Goal: Navigation & Orientation: Locate item on page

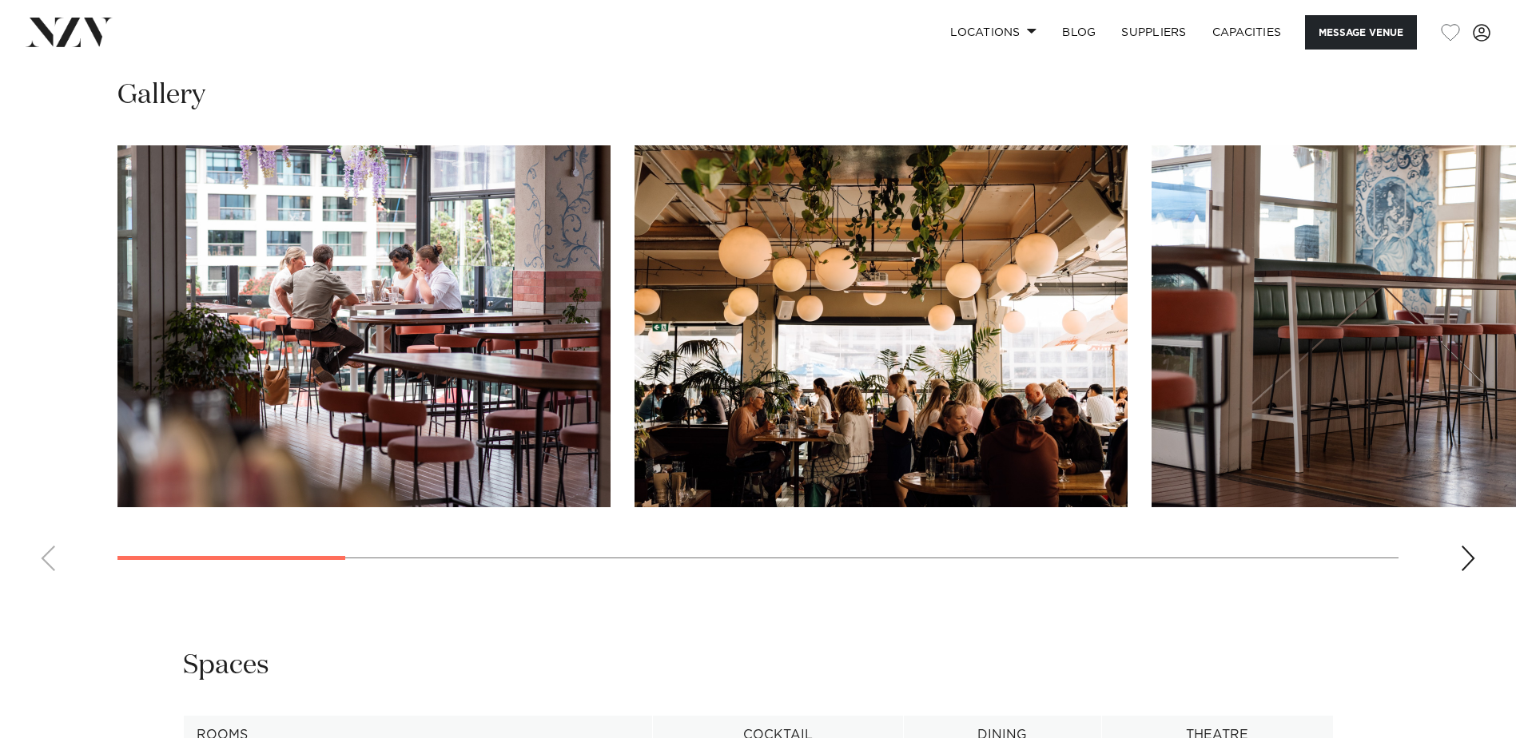
scroll to position [1598, 0]
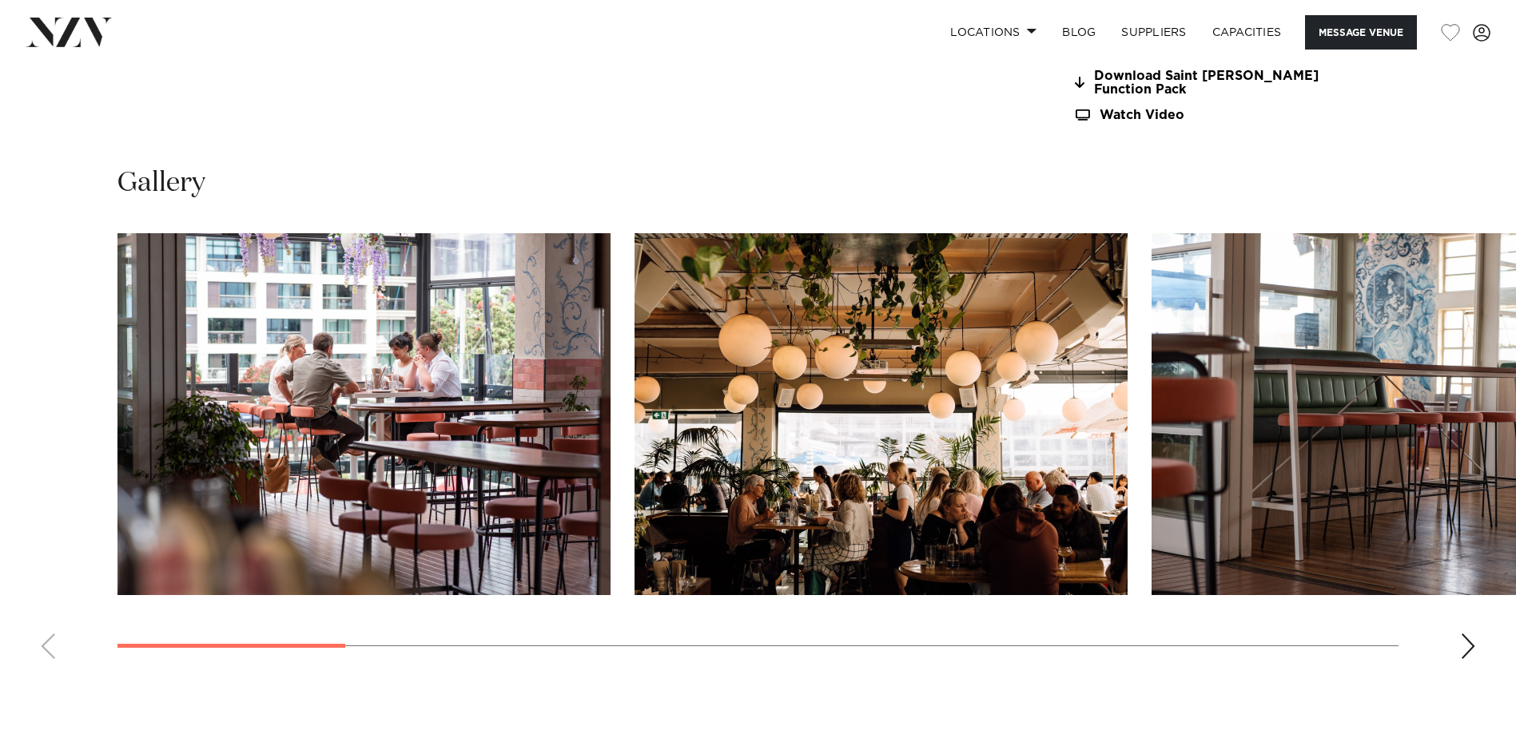
click at [1460, 647] on div "Next slide" at bounding box center [1468, 647] width 16 height 26
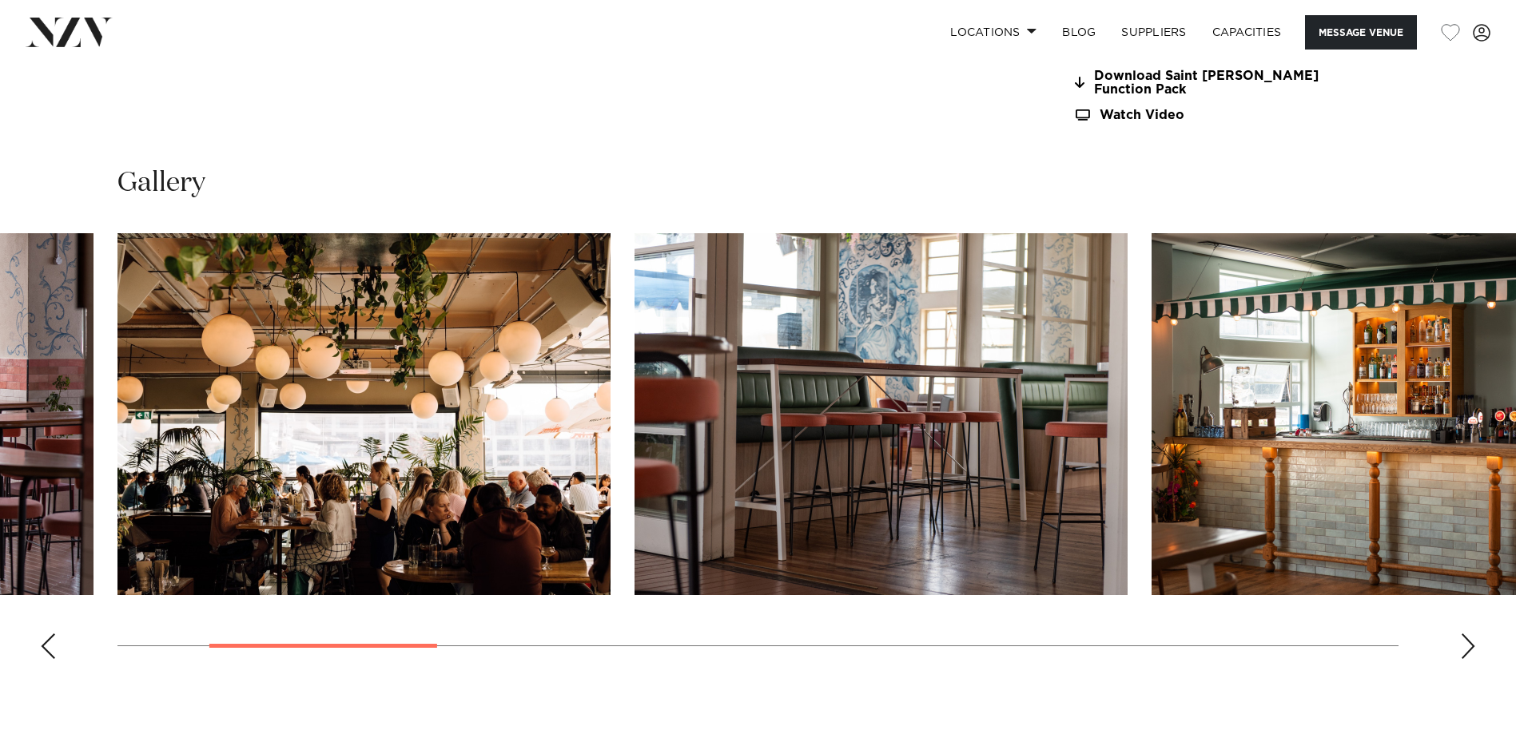
click at [58, 651] on swiper-container at bounding box center [758, 452] width 1516 height 439
click at [51, 652] on div "Previous slide" at bounding box center [48, 647] width 16 height 26
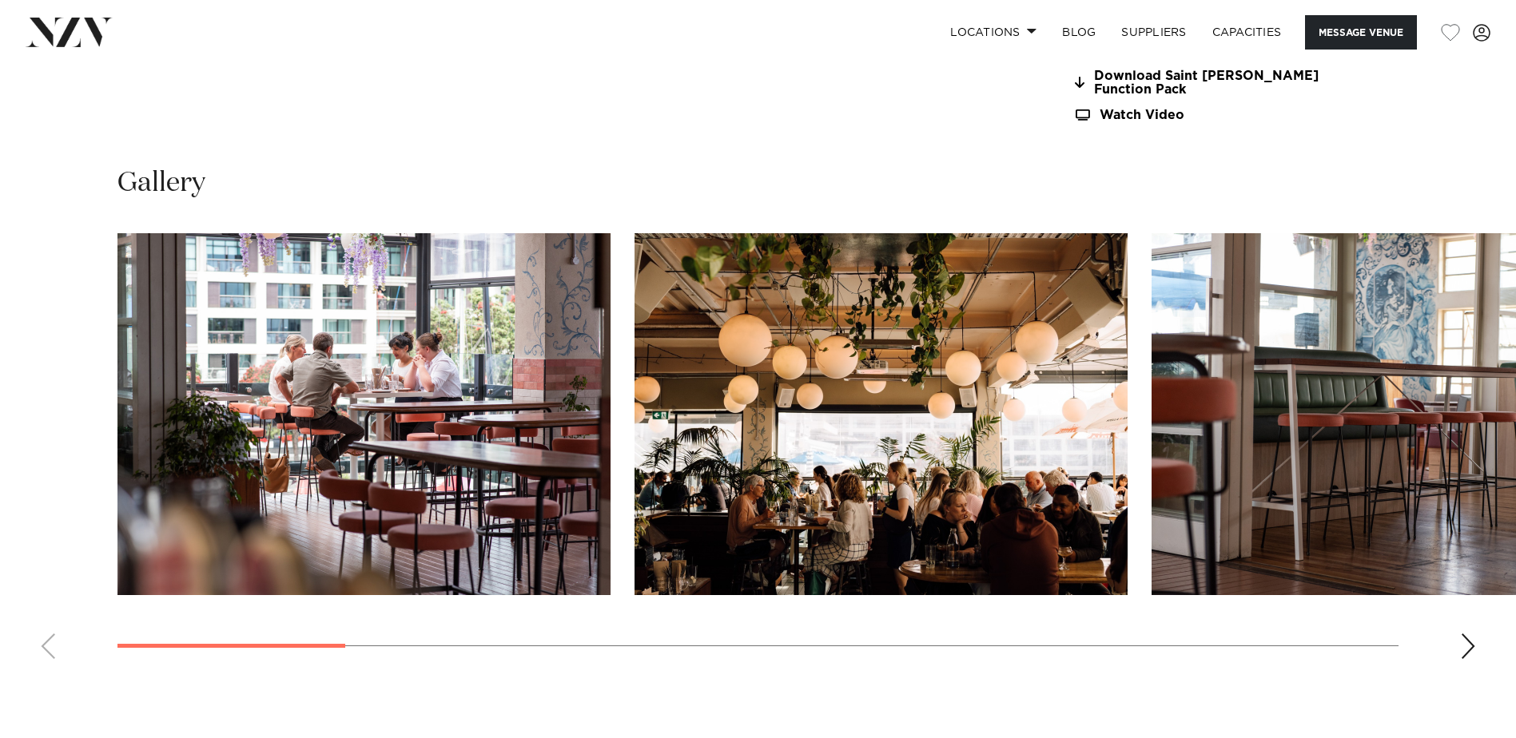
click at [1470, 638] on div "Next slide" at bounding box center [1468, 647] width 16 height 26
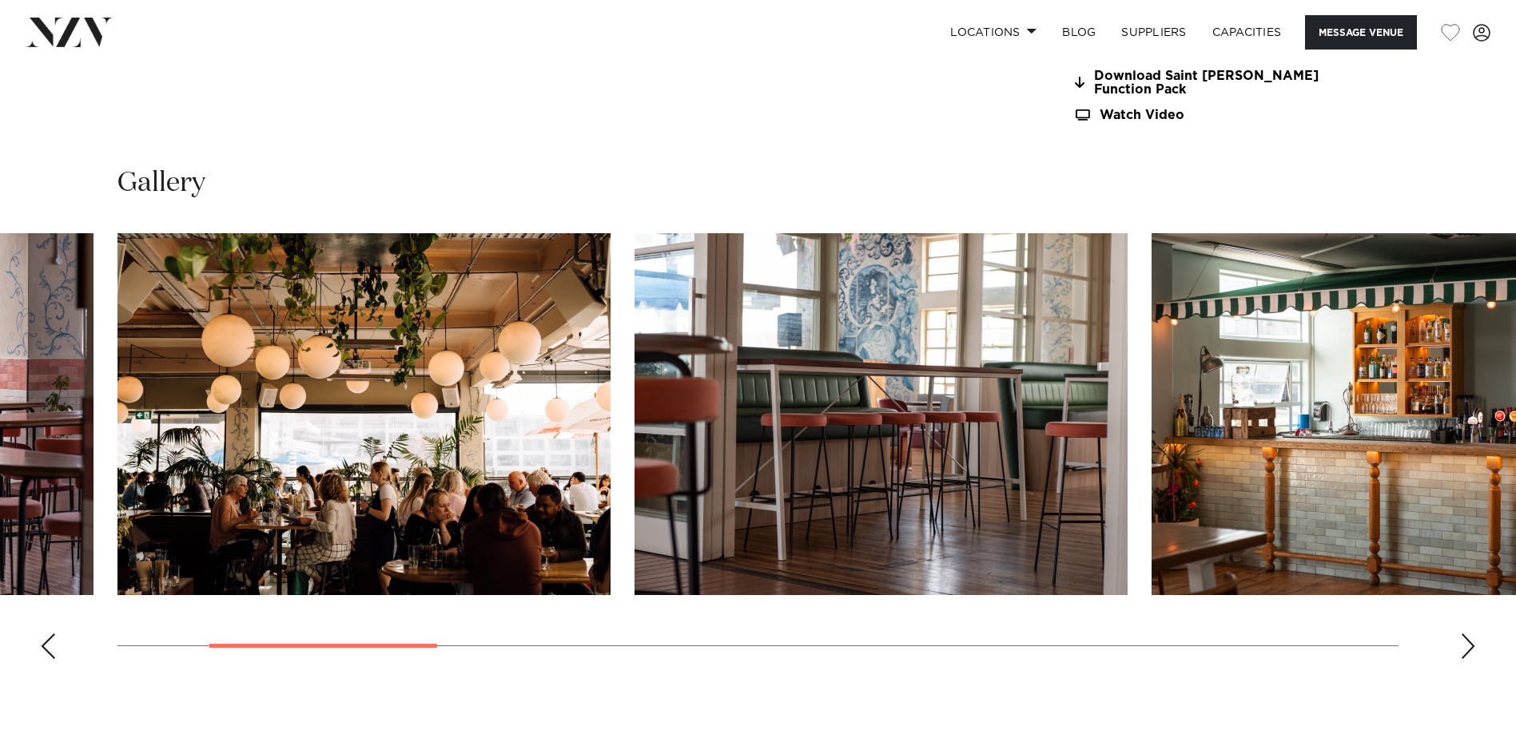
click at [1470, 638] on div "Next slide" at bounding box center [1468, 647] width 16 height 26
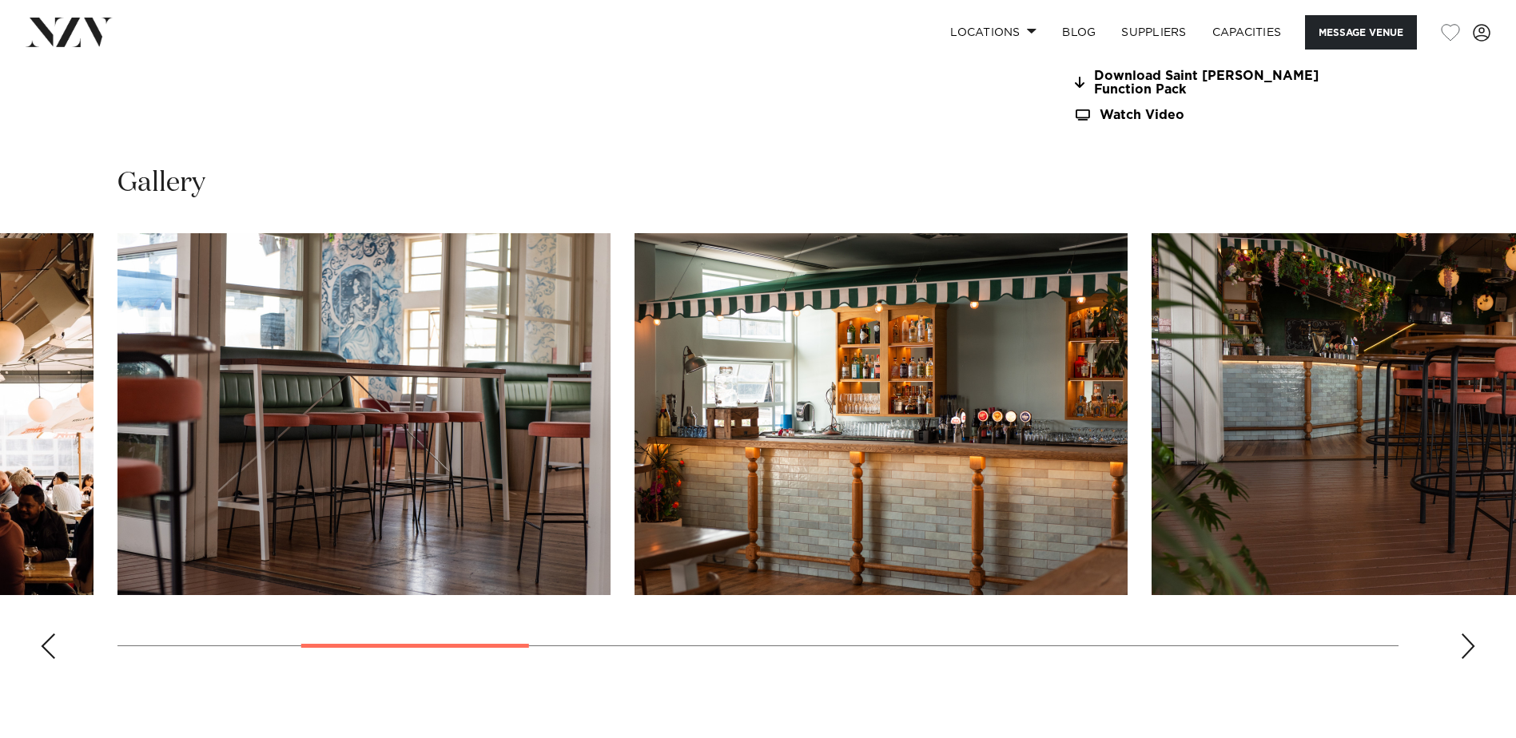
click at [1470, 638] on div "Next slide" at bounding box center [1468, 647] width 16 height 26
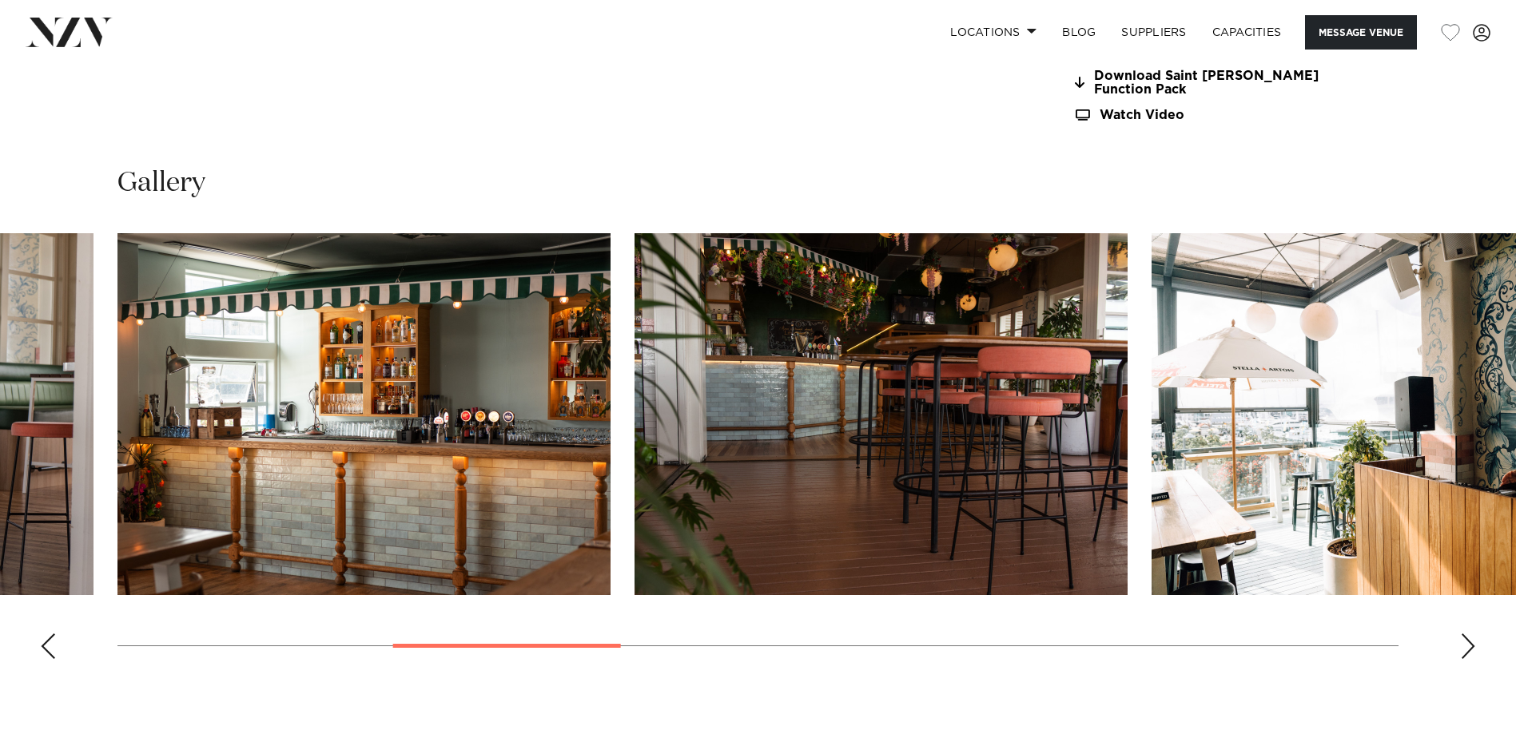
click at [1470, 638] on div "Next slide" at bounding box center [1468, 647] width 16 height 26
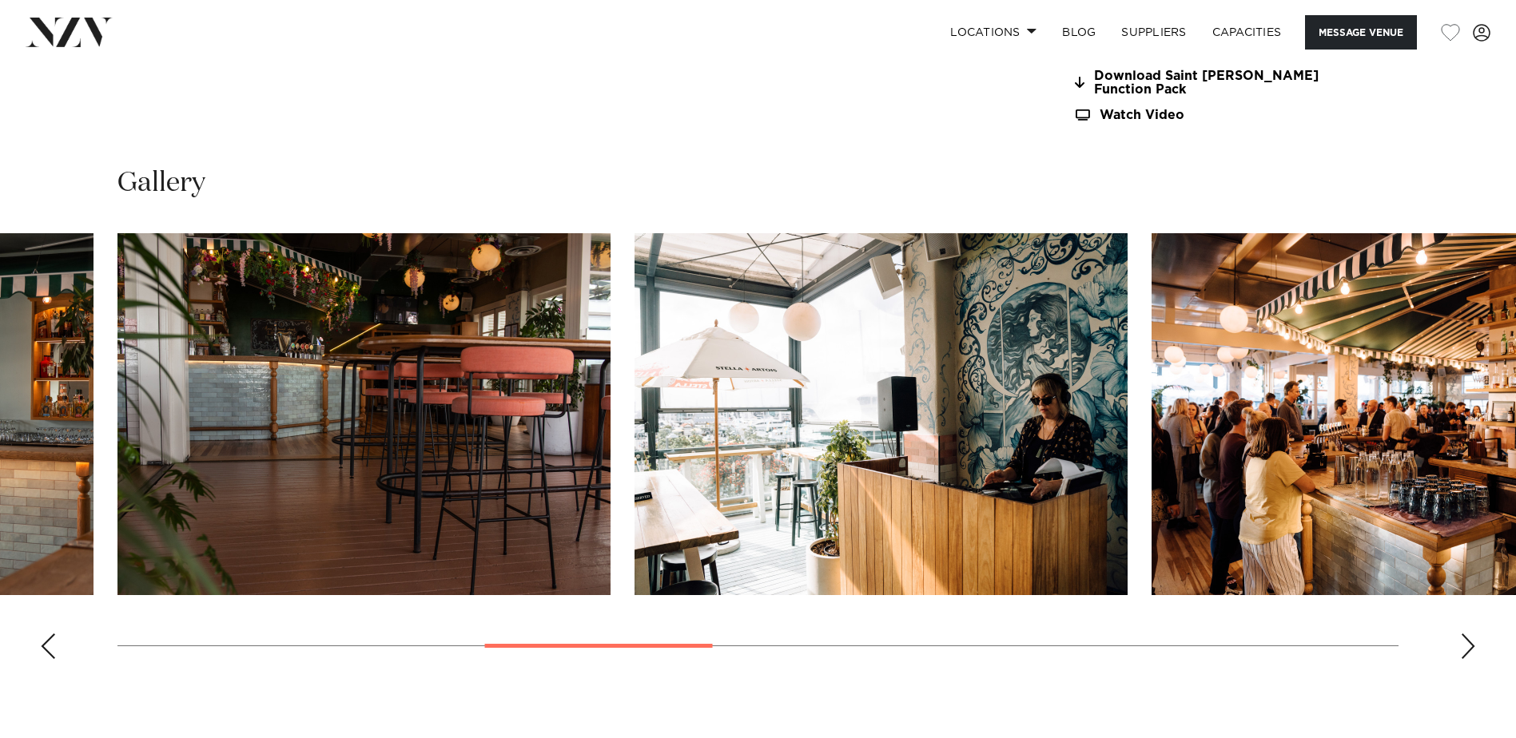
click at [1470, 638] on div "Next slide" at bounding box center [1468, 647] width 16 height 26
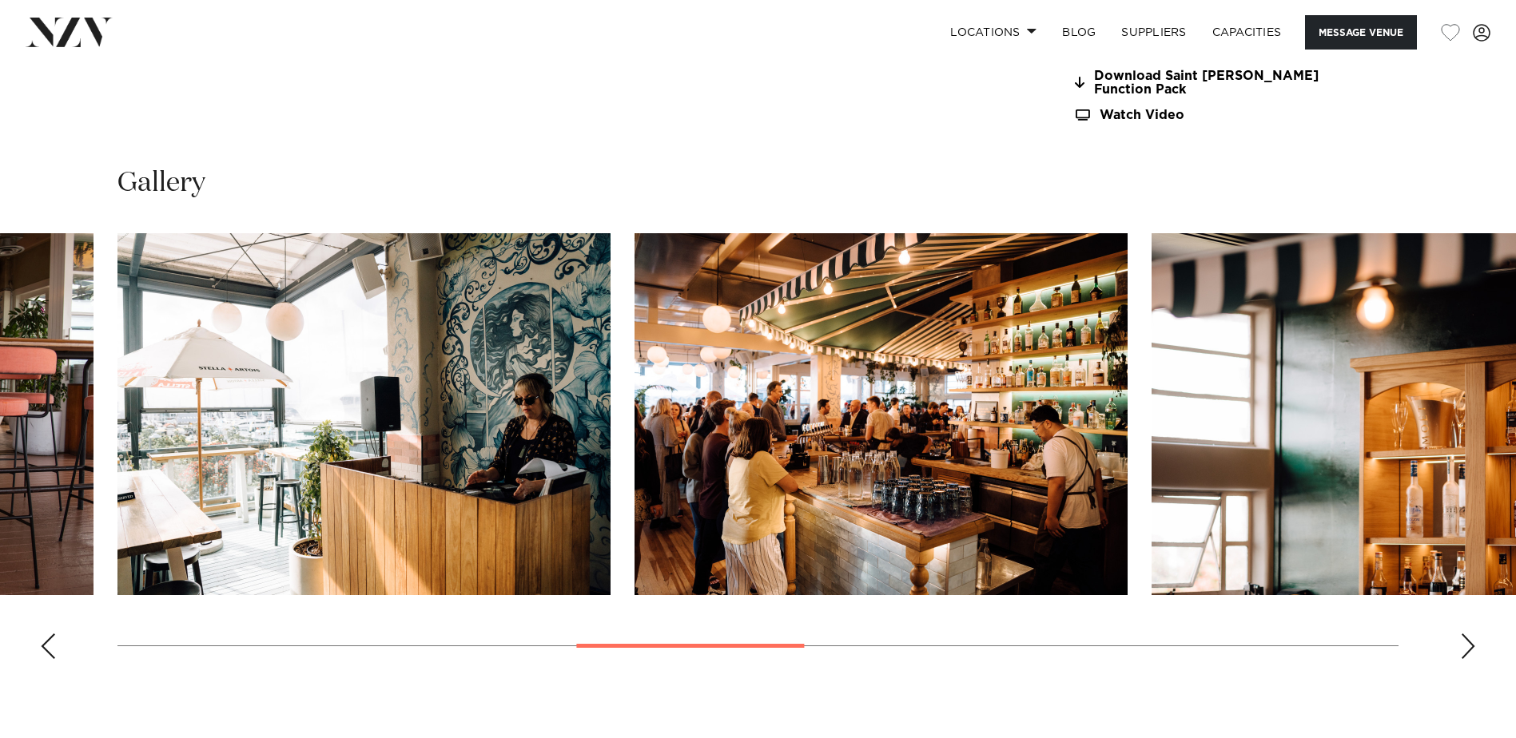
click at [1470, 638] on div "Next slide" at bounding box center [1468, 647] width 16 height 26
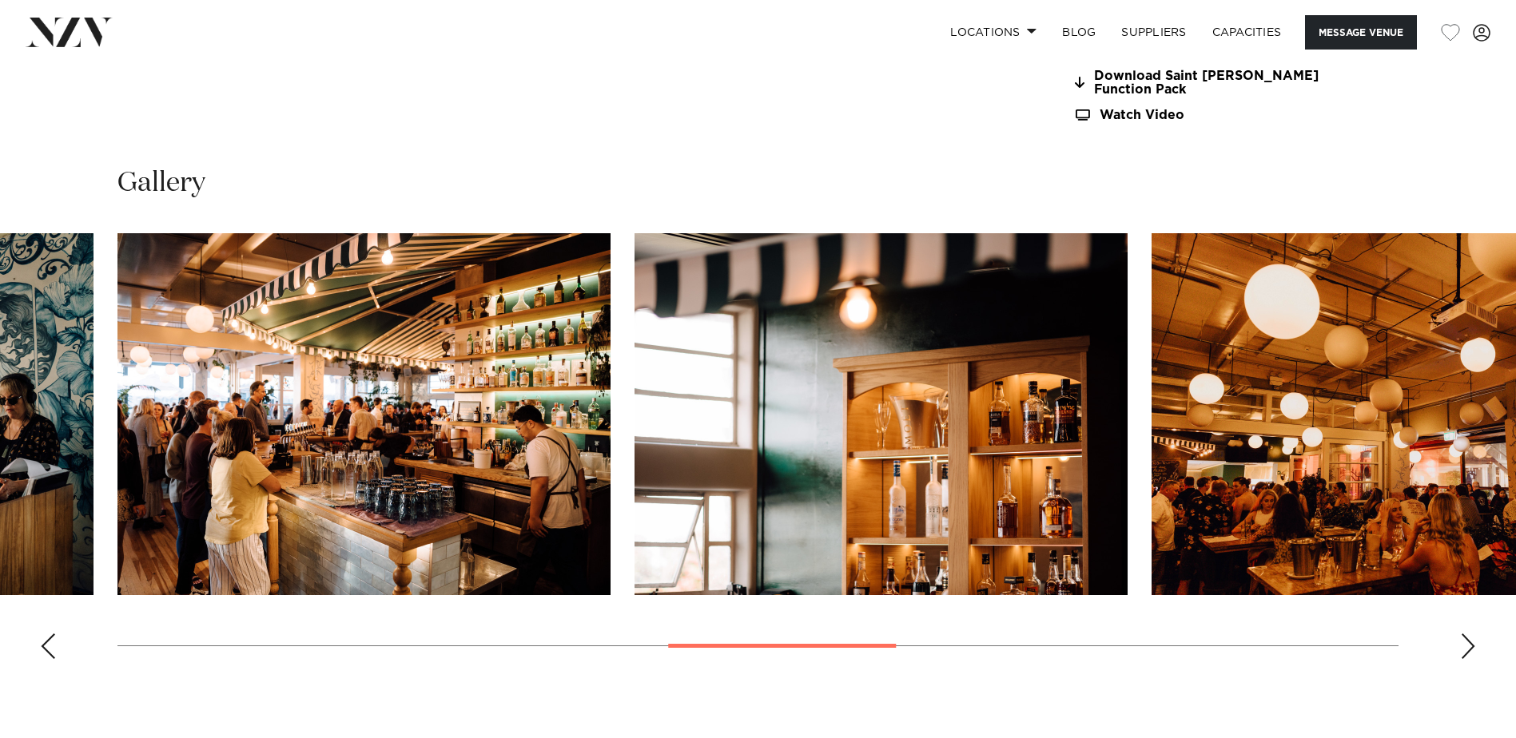
click at [1470, 638] on div "Next slide" at bounding box center [1468, 647] width 16 height 26
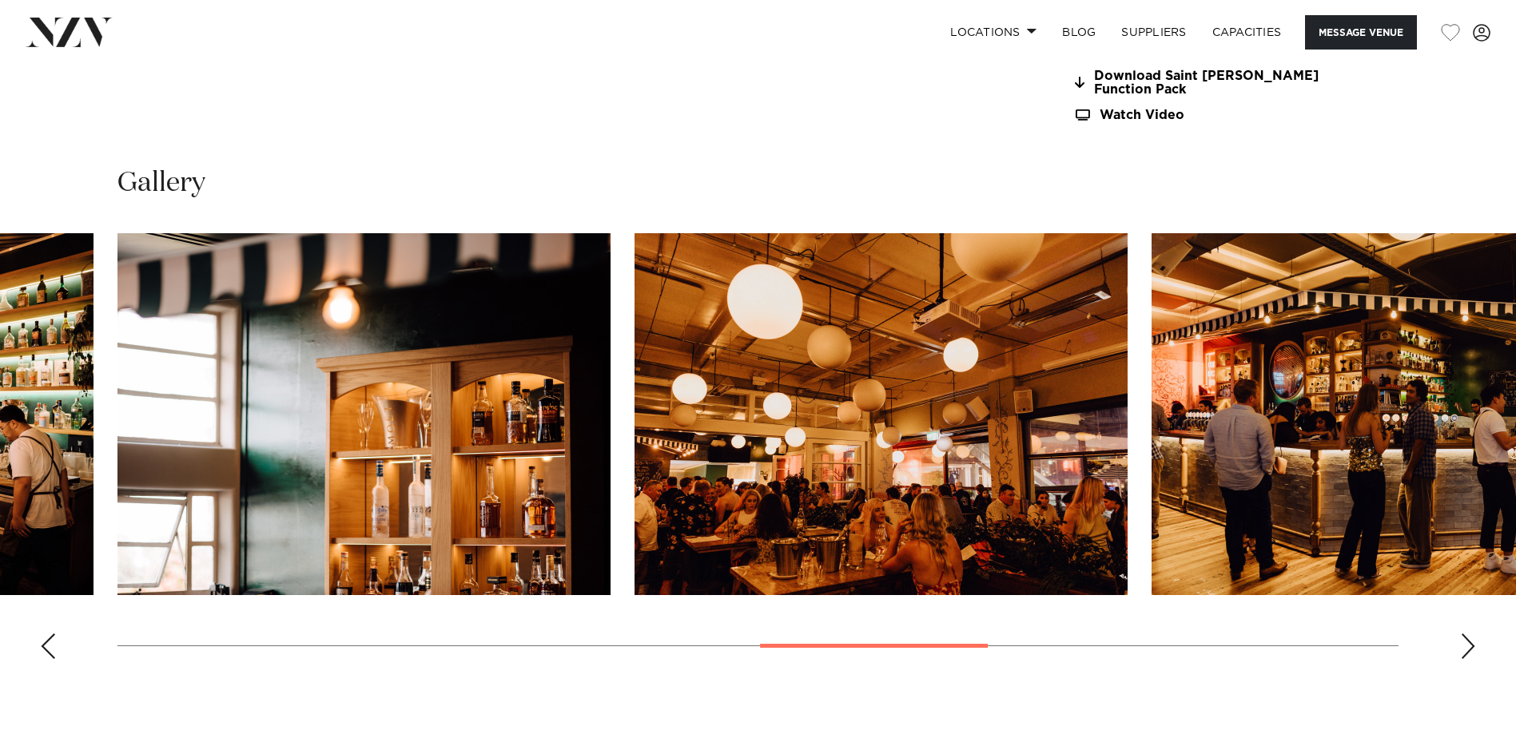
click at [1470, 638] on div "Next slide" at bounding box center [1468, 647] width 16 height 26
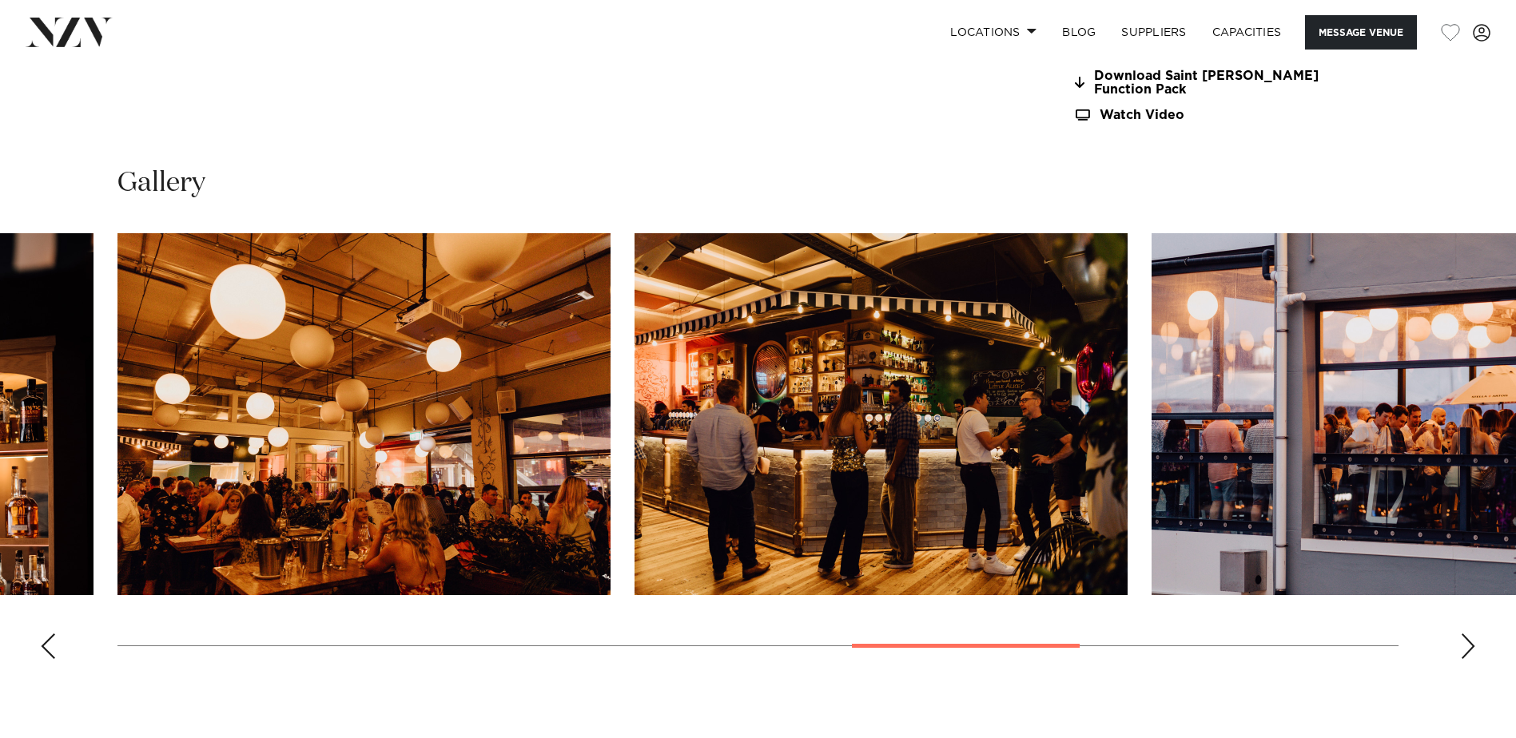
click at [1470, 638] on div "Next slide" at bounding box center [1468, 647] width 16 height 26
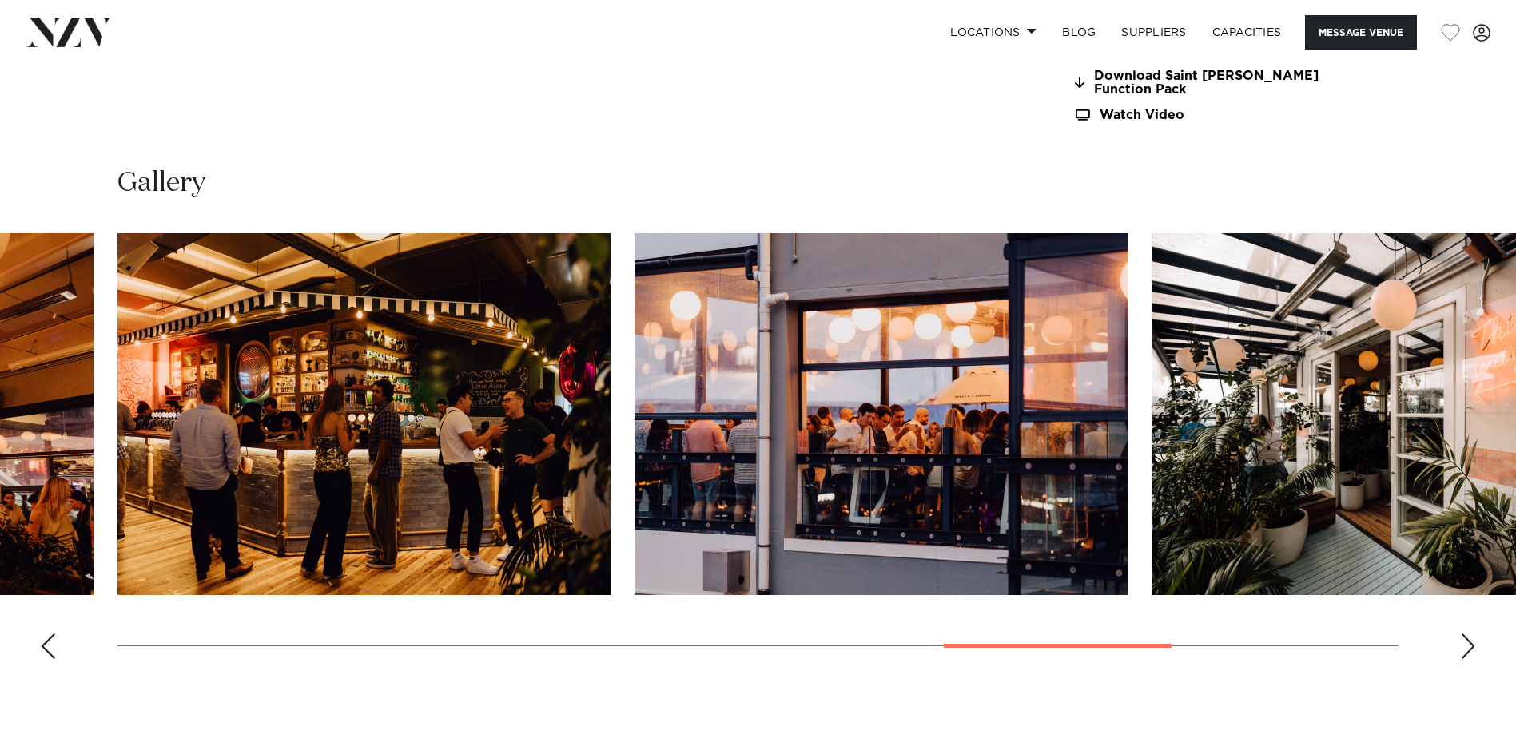
click at [1470, 638] on div "Next slide" at bounding box center [1468, 647] width 16 height 26
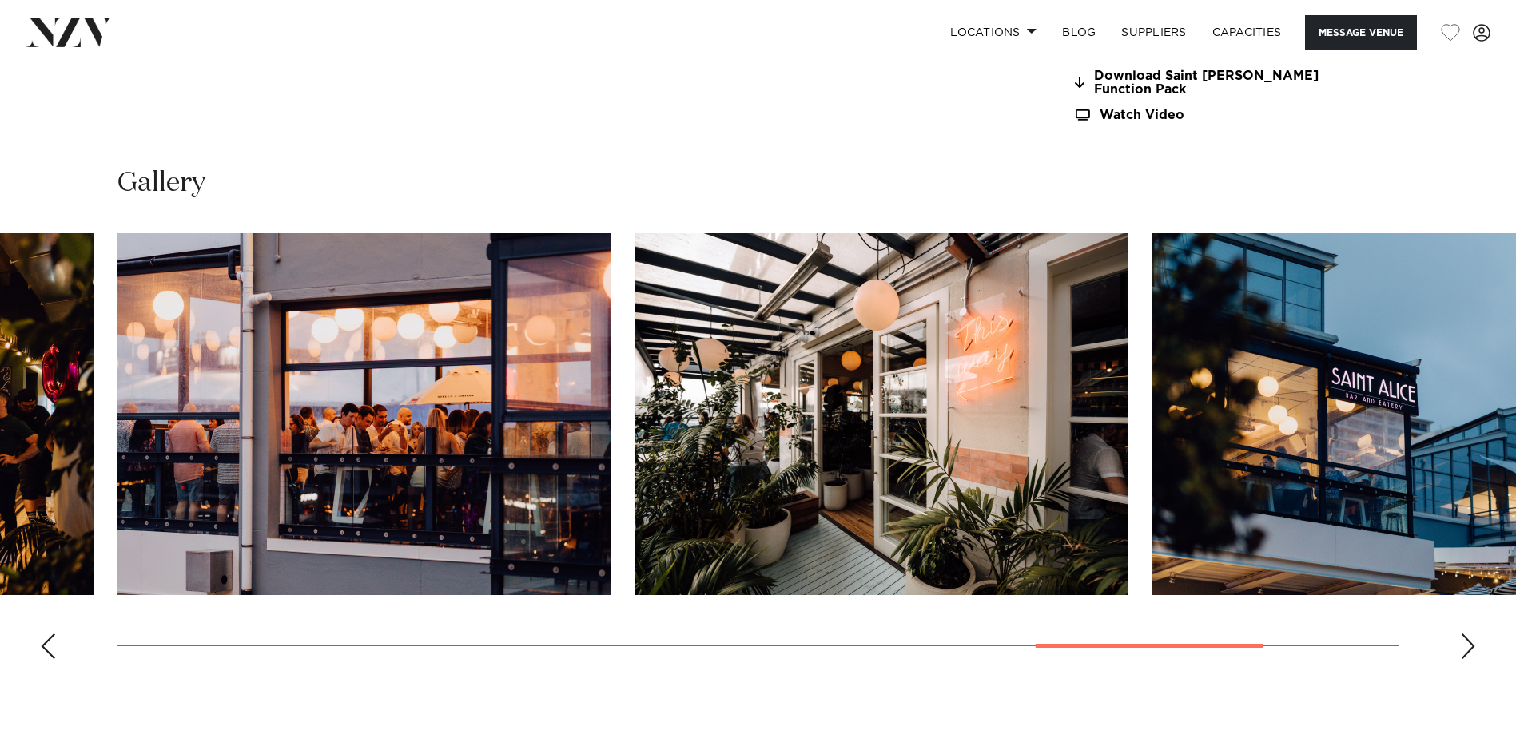
click at [1470, 638] on div "Next slide" at bounding box center [1468, 647] width 16 height 26
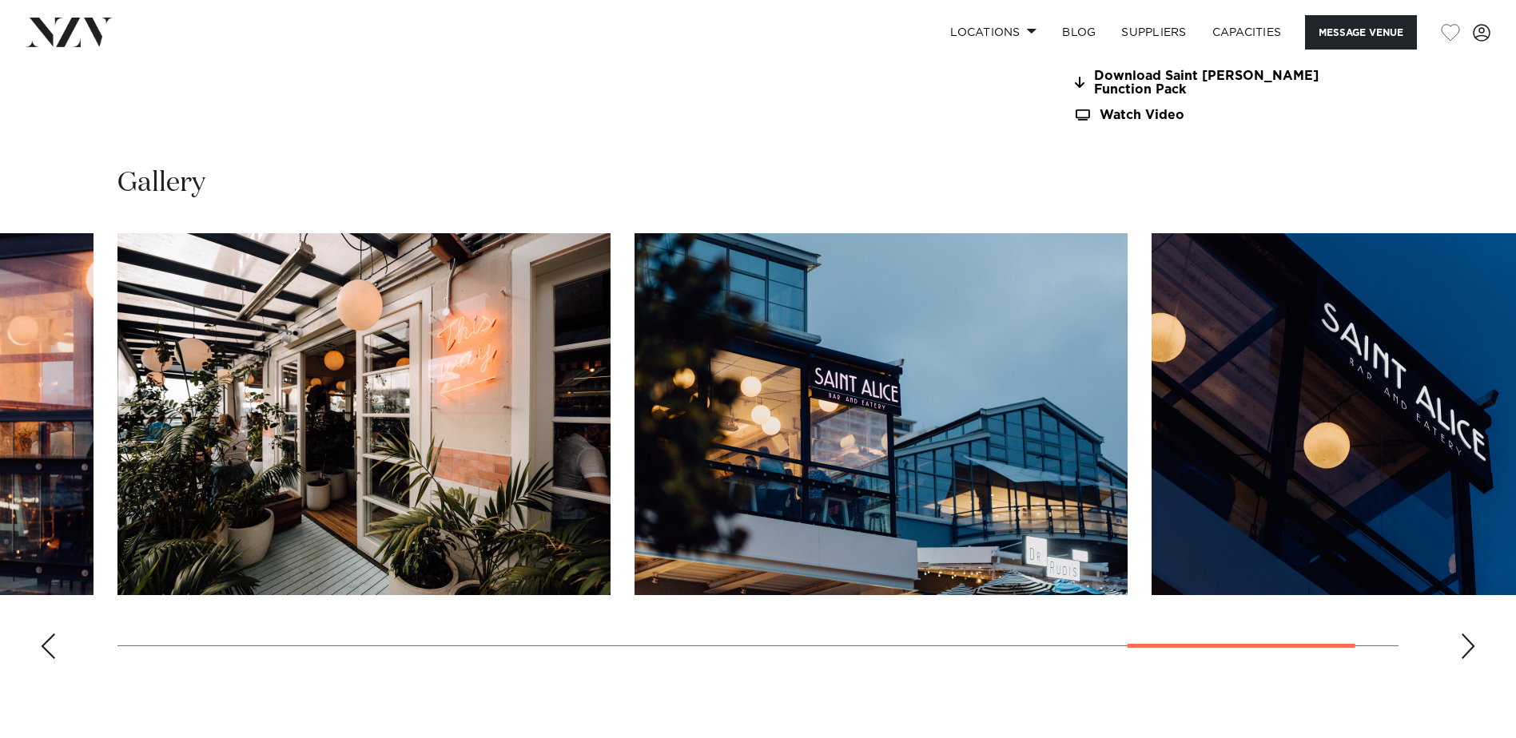
click at [1469, 638] on div "Next slide" at bounding box center [1468, 647] width 16 height 26
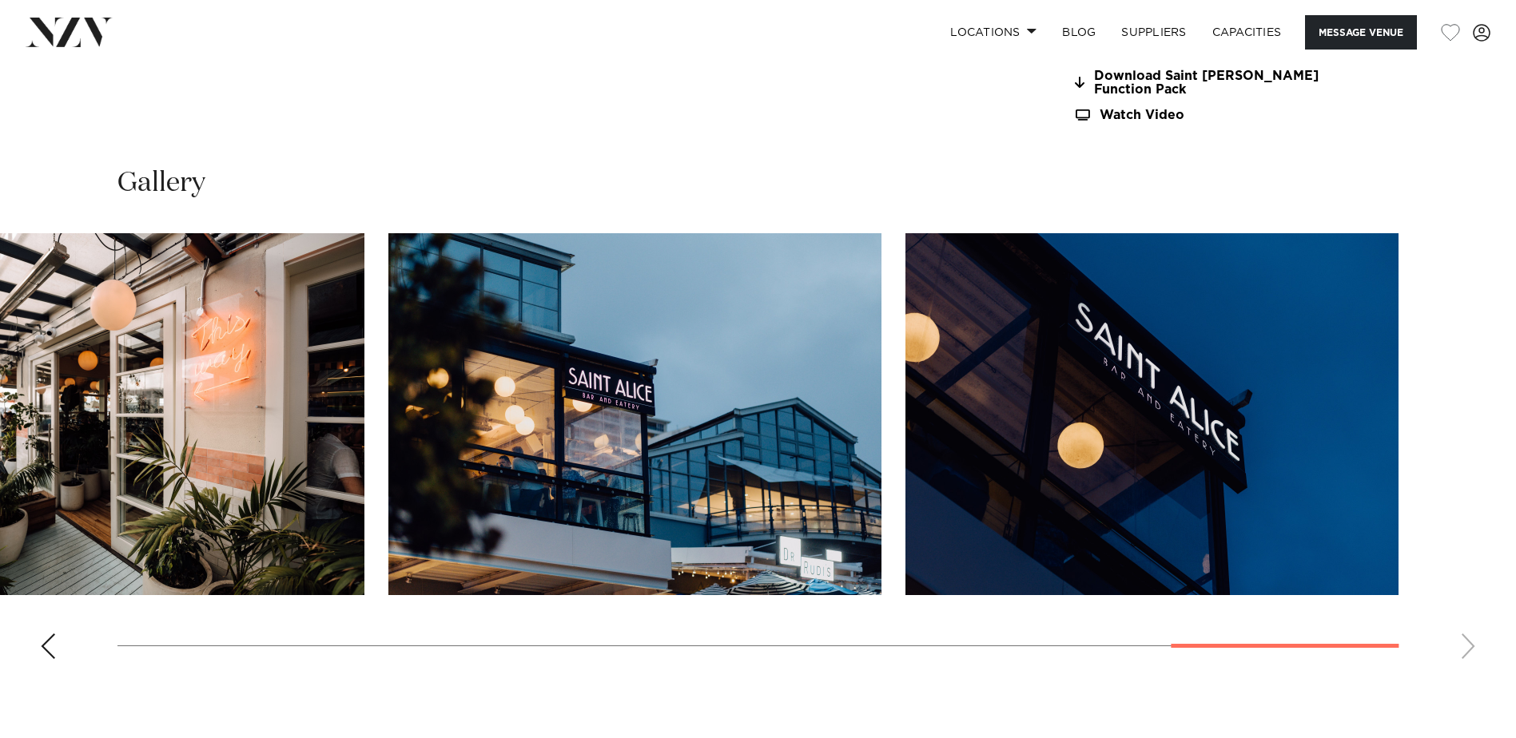
click at [1469, 638] on swiper-container at bounding box center [758, 452] width 1516 height 439
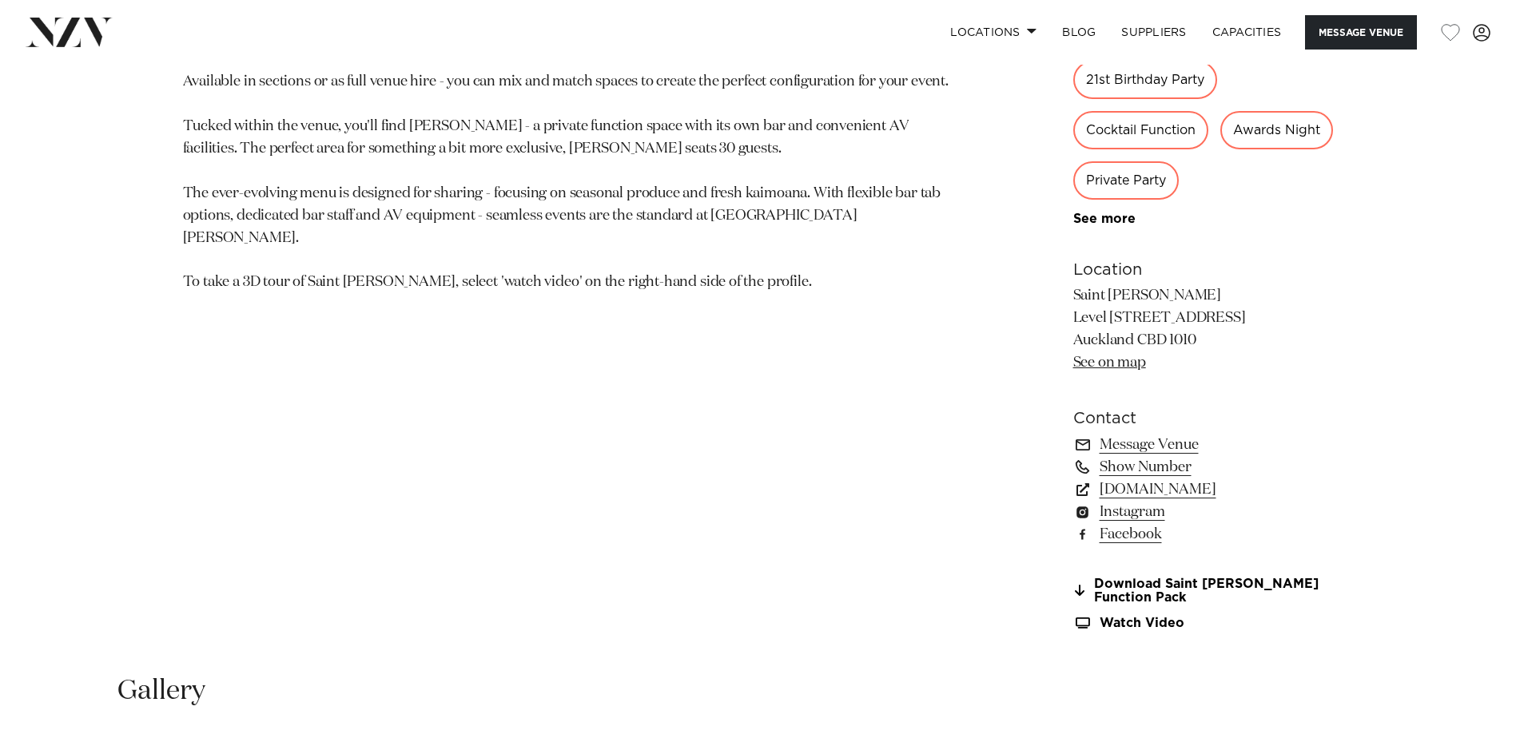
scroll to position [1039, 0]
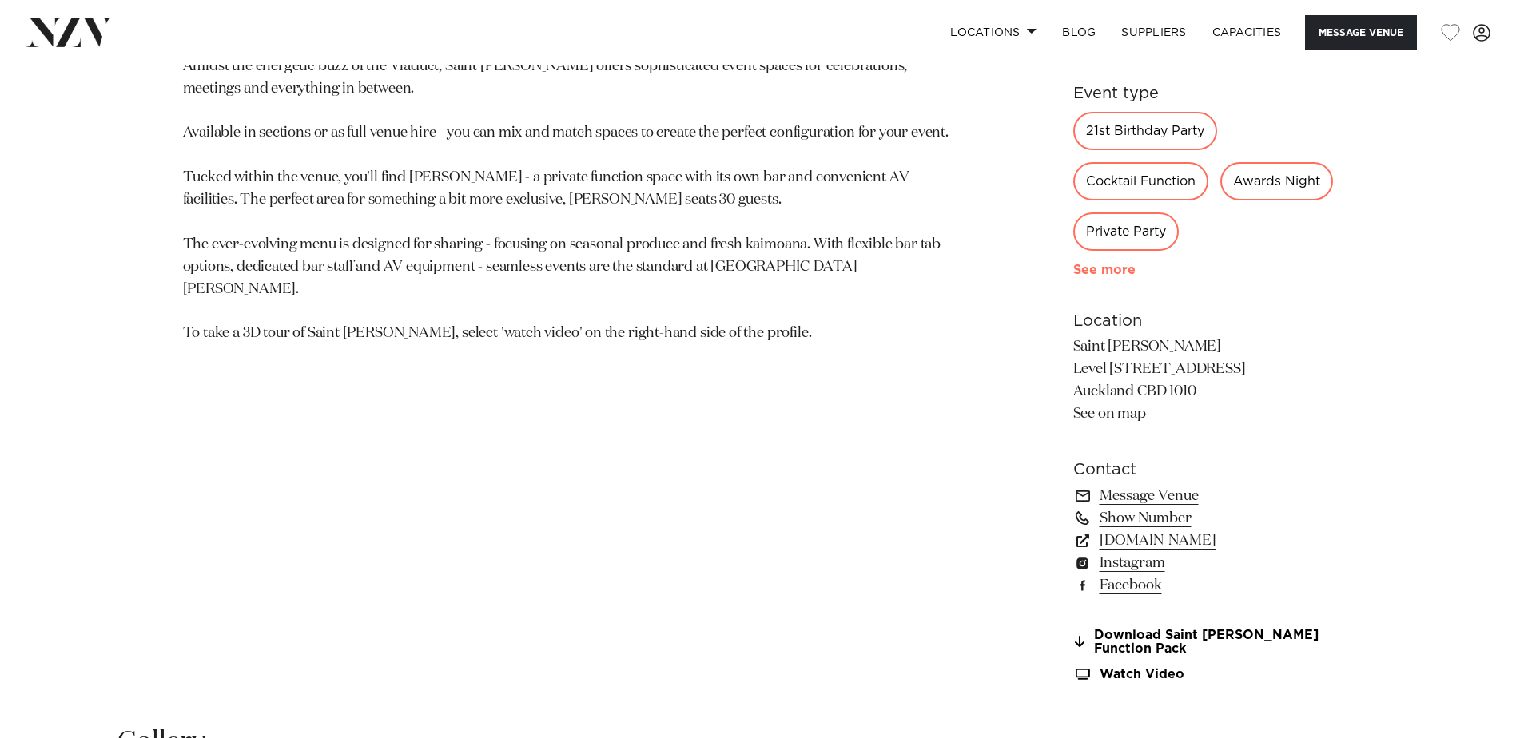
click at [1122, 272] on link "See more" at bounding box center [1135, 270] width 125 height 13
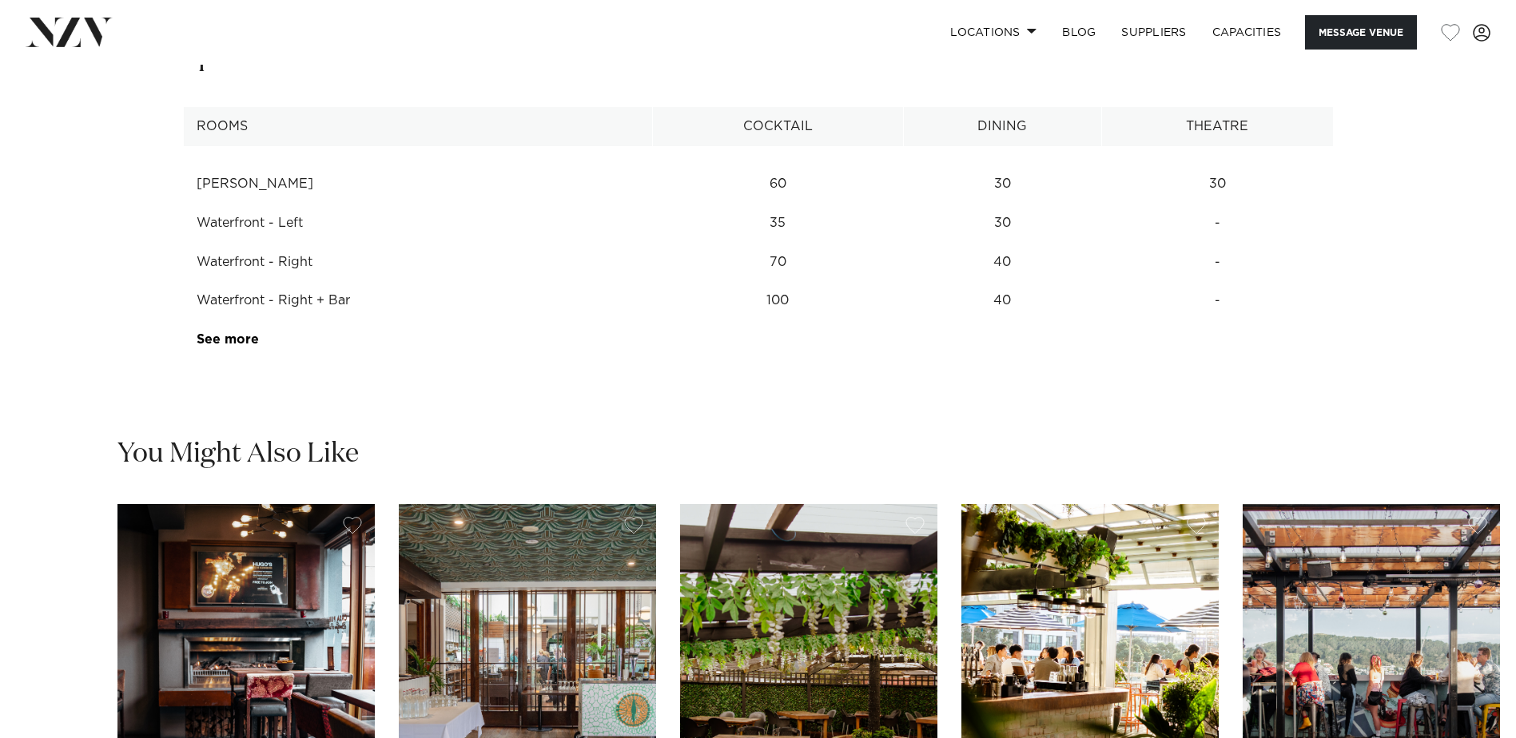
scroll to position [2317, 0]
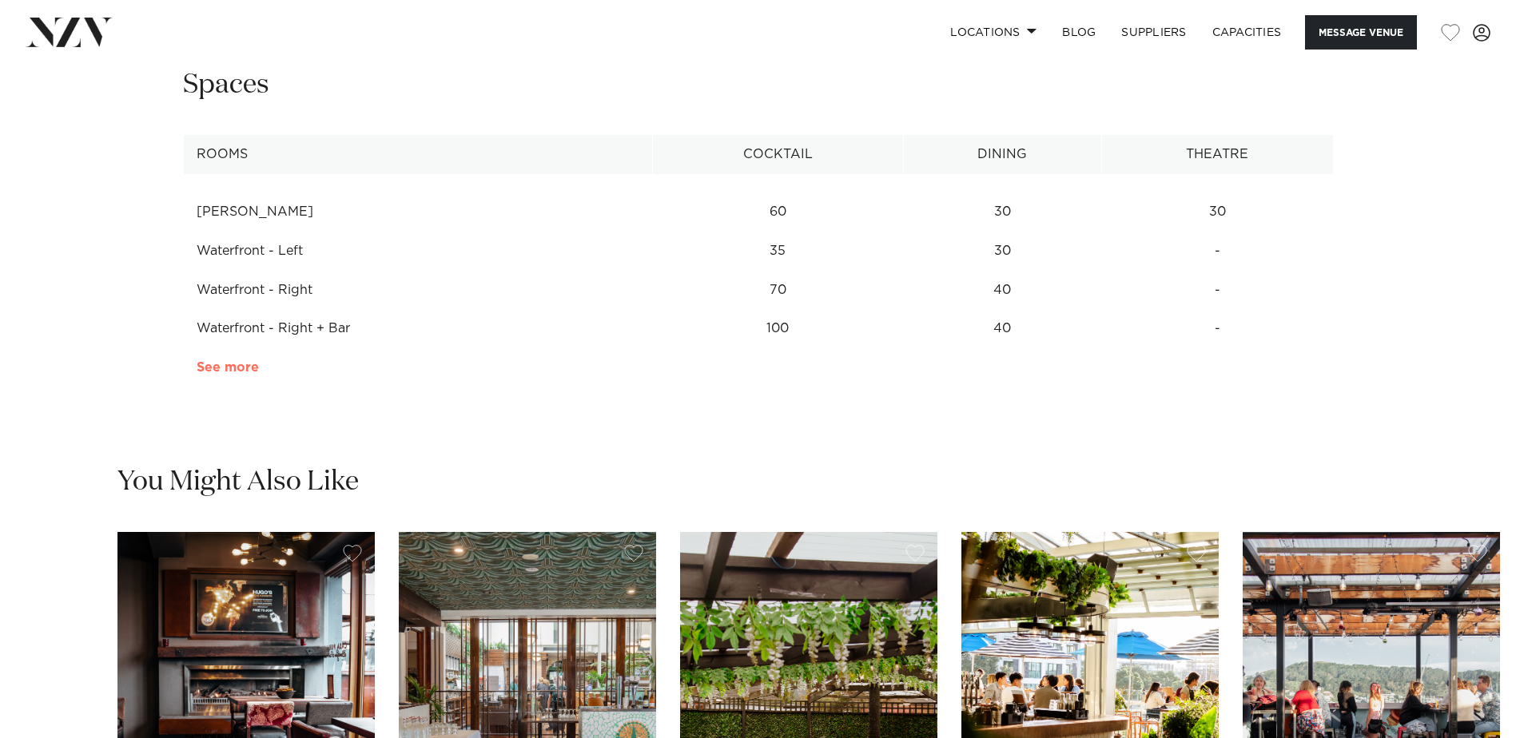
click at [233, 374] on link "See more" at bounding box center [259, 367] width 125 height 13
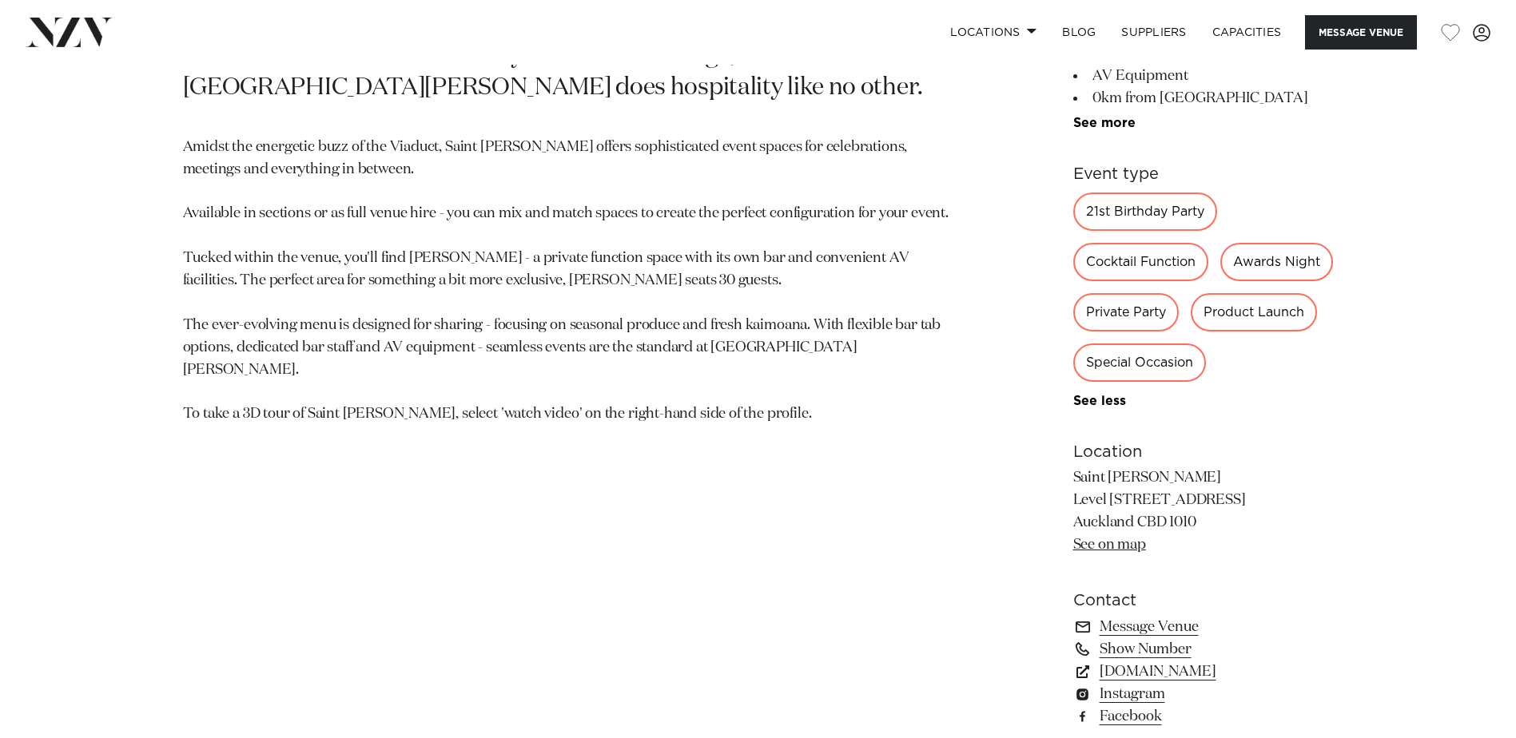
scroll to position [799, 0]
